Goal: Transaction & Acquisition: Subscribe to service/newsletter

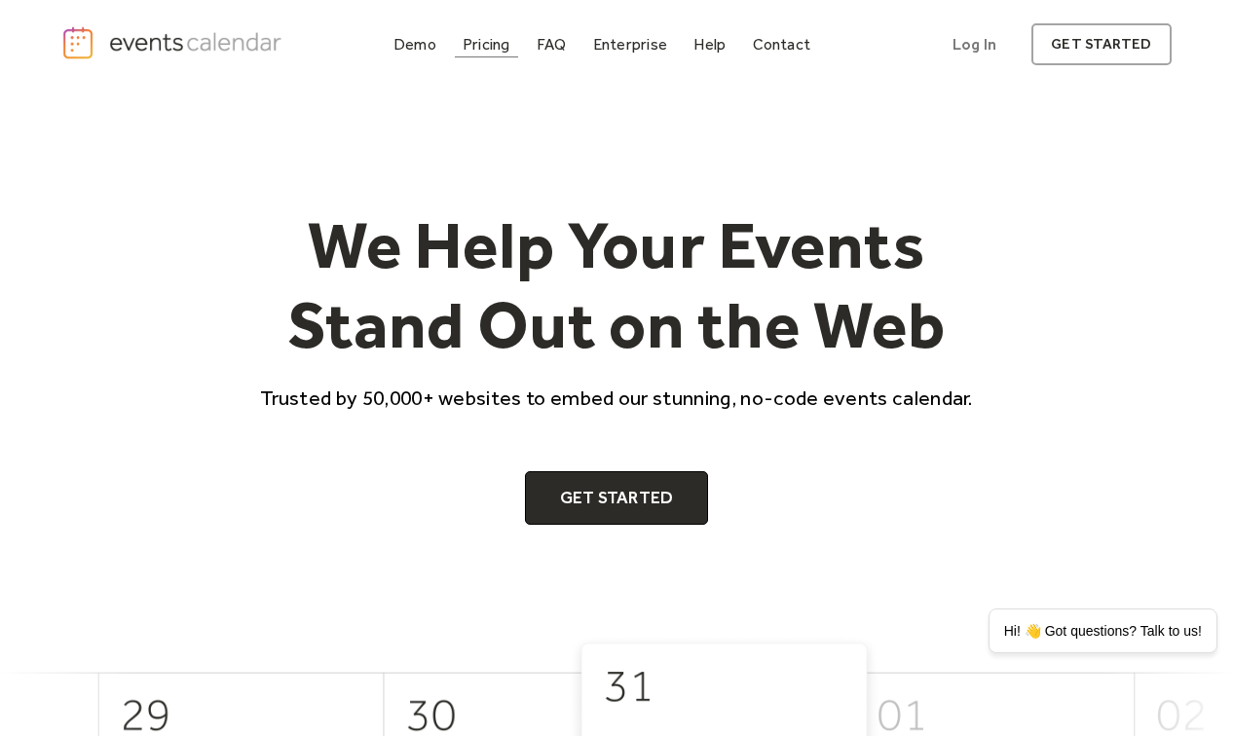
click at [498, 44] on div "Pricing" at bounding box center [487, 44] width 48 height 11
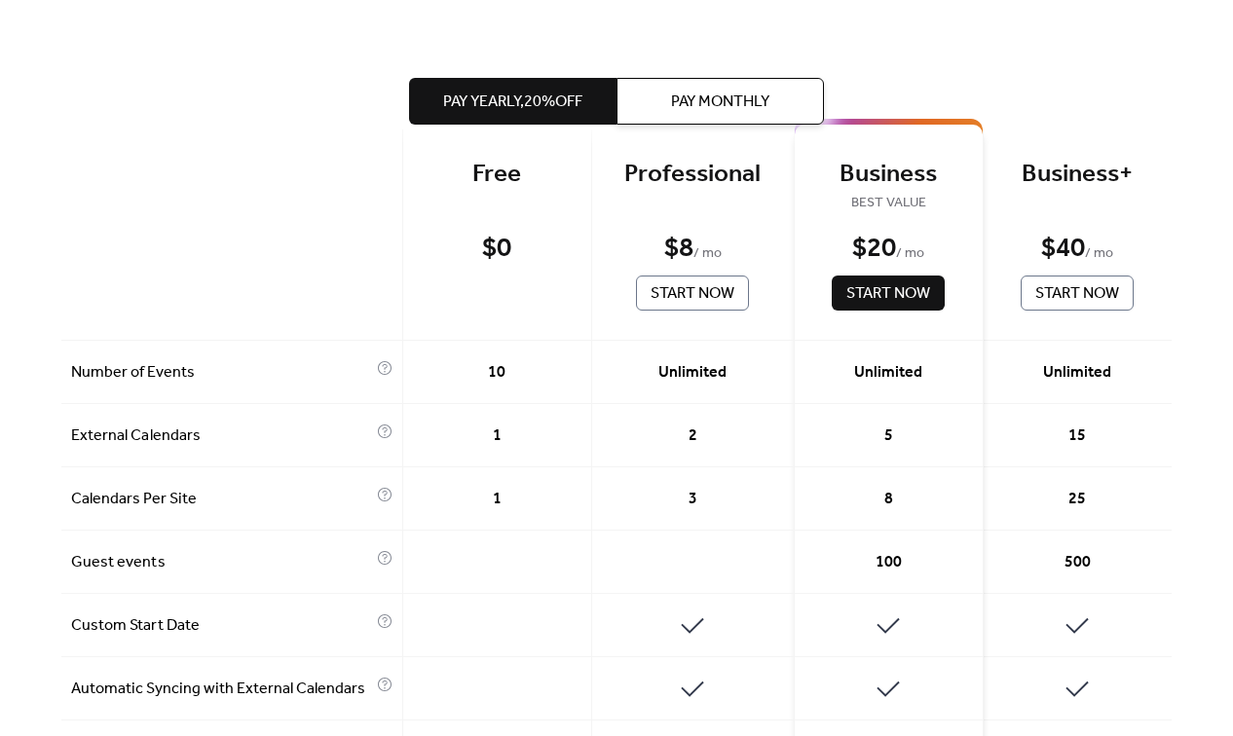
scroll to position [199, 0]
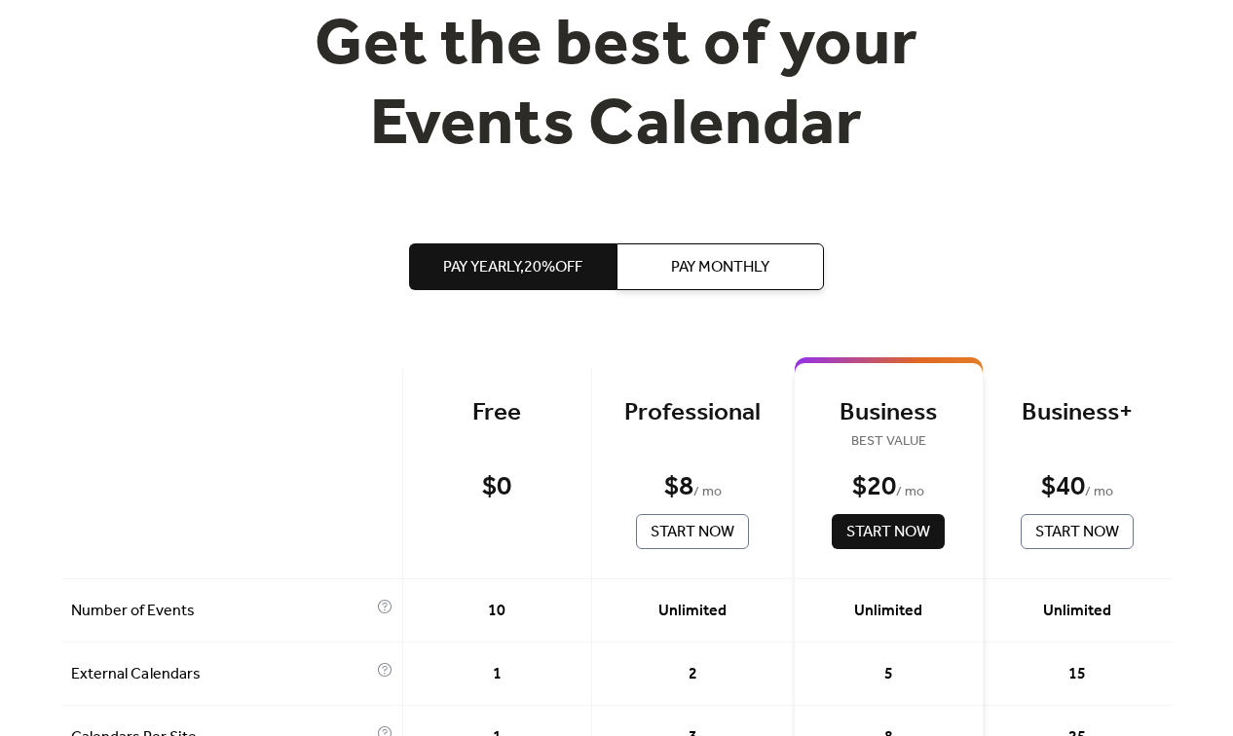
click at [682, 258] on span "Pay Monthly" at bounding box center [720, 267] width 98 height 23
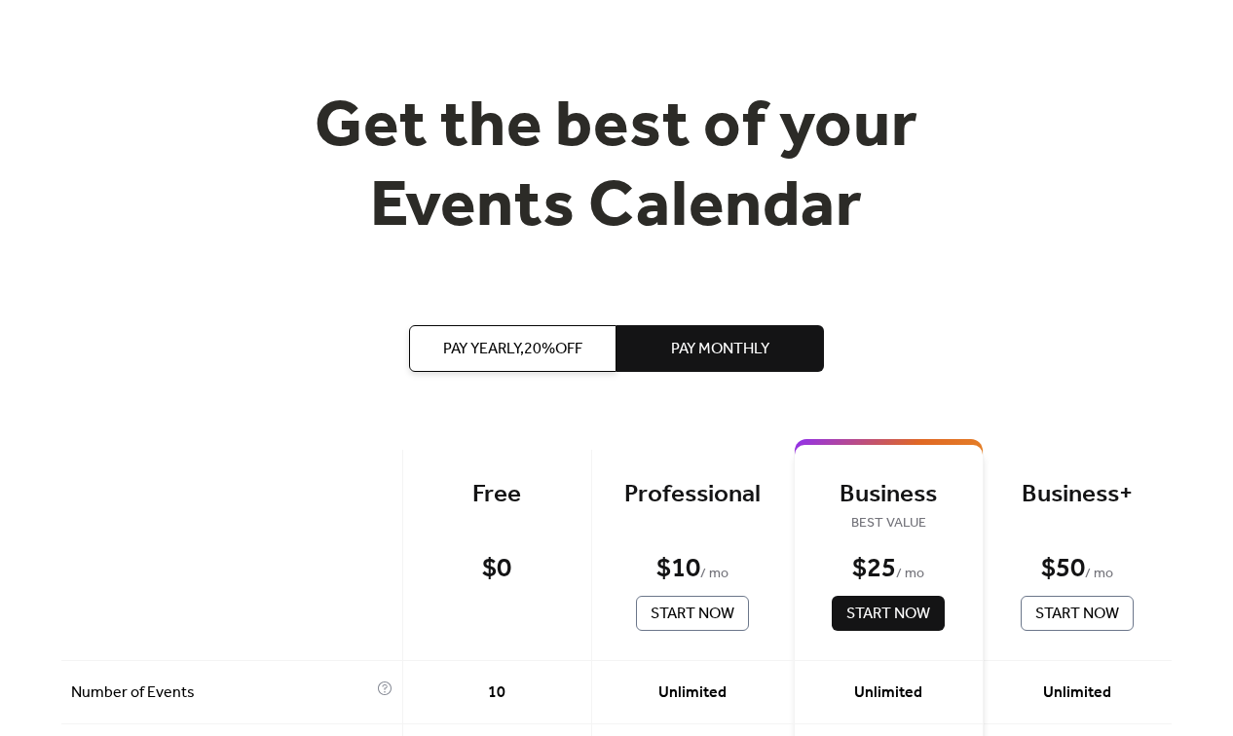
scroll to position [0, 0]
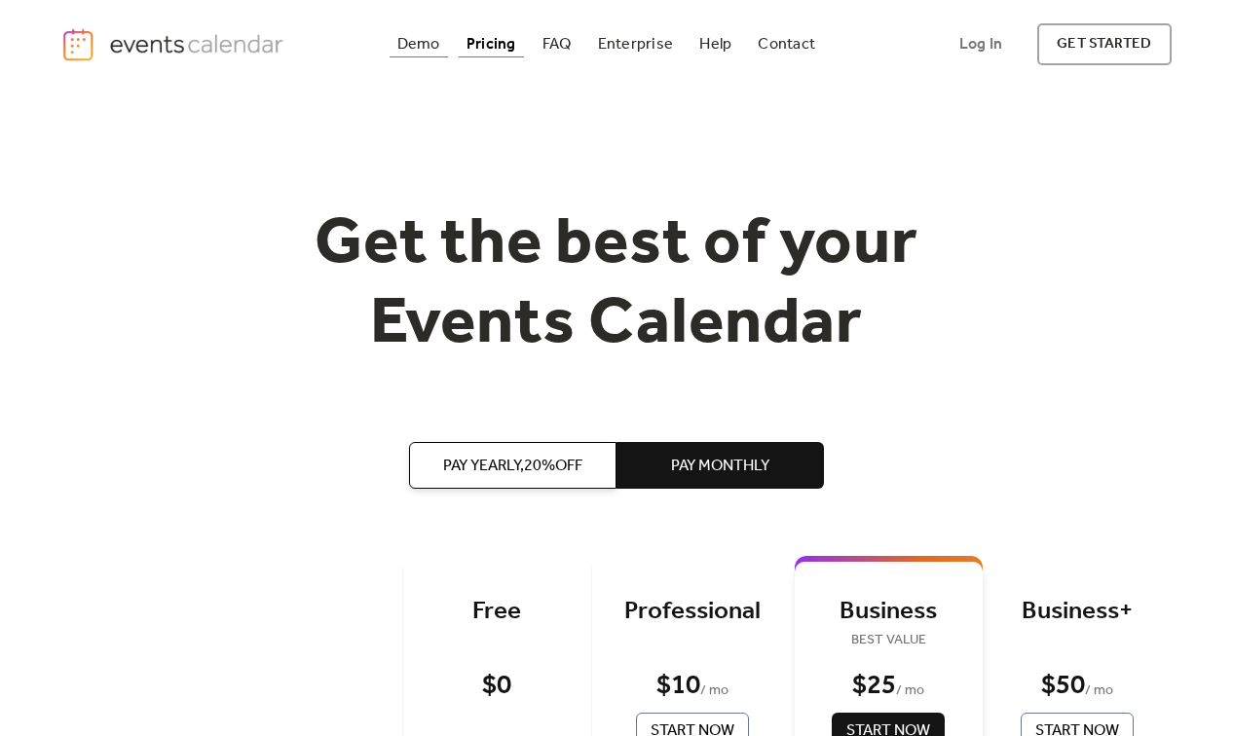
click at [407, 47] on div "Demo" at bounding box center [418, 44] width 43 height 11
